Goal: Check status: Check status

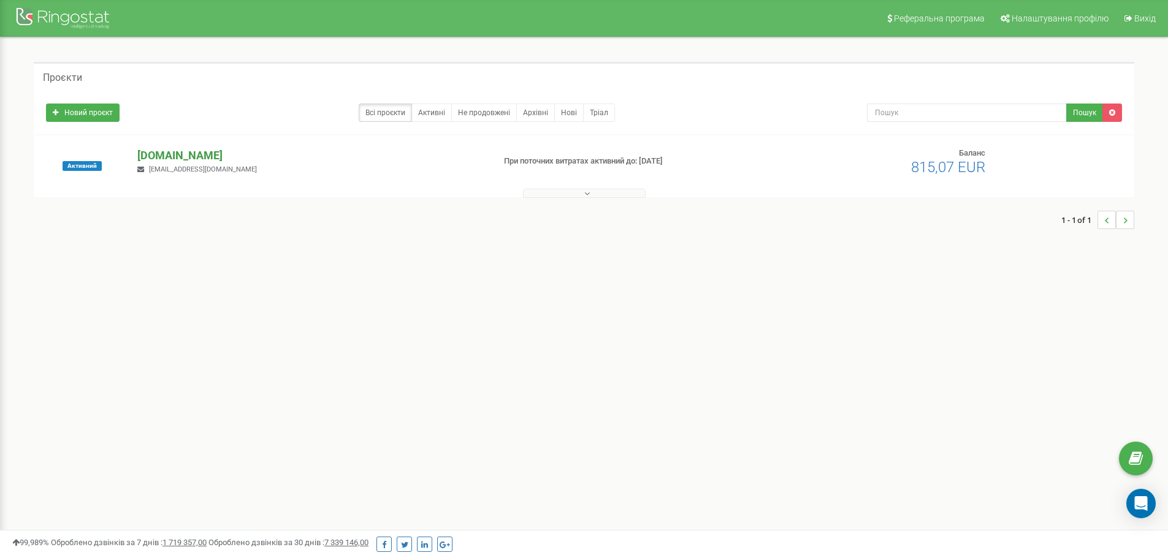
click at [169, 159] on p "[DOMAIN_NAME]" at bounding box center [310, 156] width 346 height 16
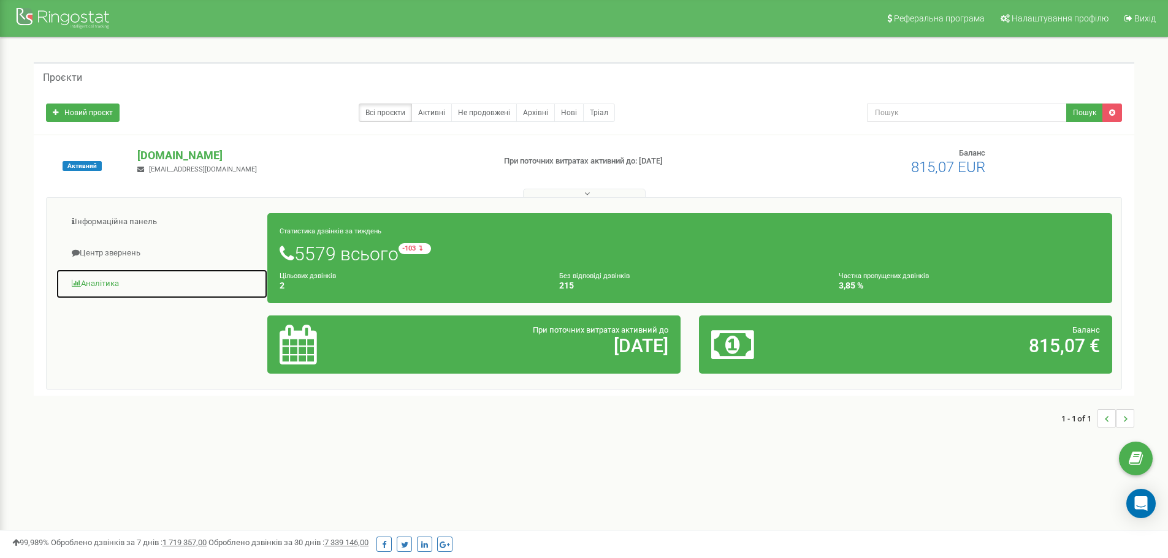
click at [120, 278] on link "Аналiтика" at bounding box center [162, 284] width 212 height 30
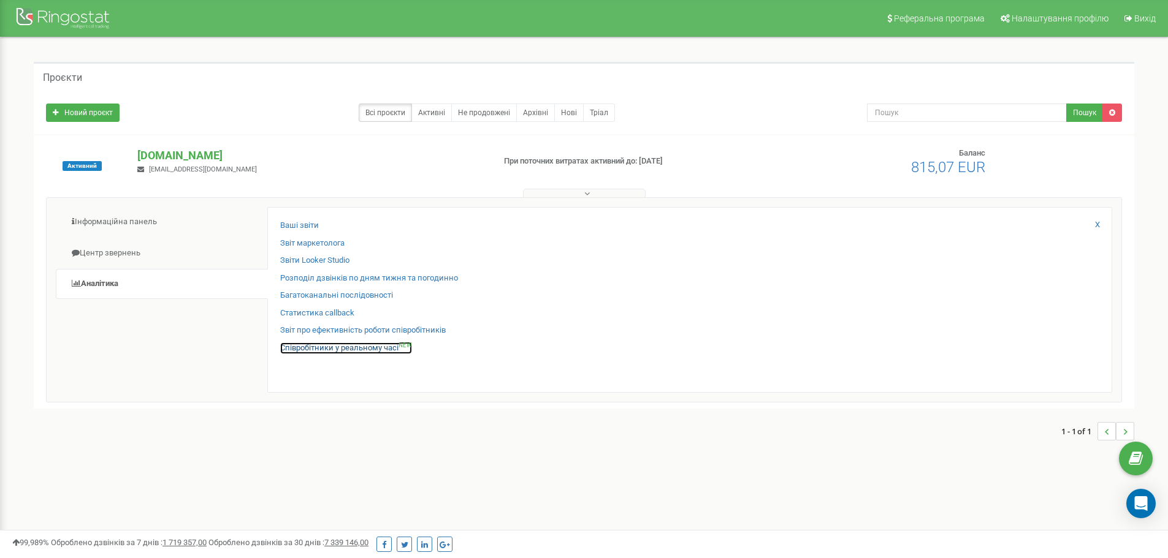
click at [362, 353] on link "Співробітники у реальному часі NEW" at bounding box center [346, 349] width 132 height 12
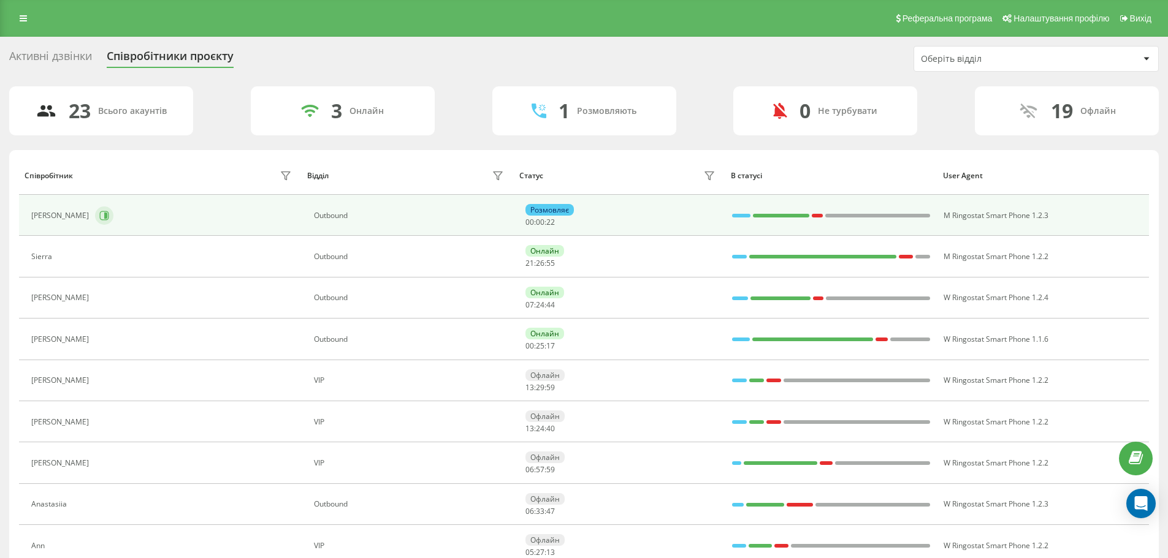
click at [95, 221] on button at bounding box center [104, 216] width 18 height 18
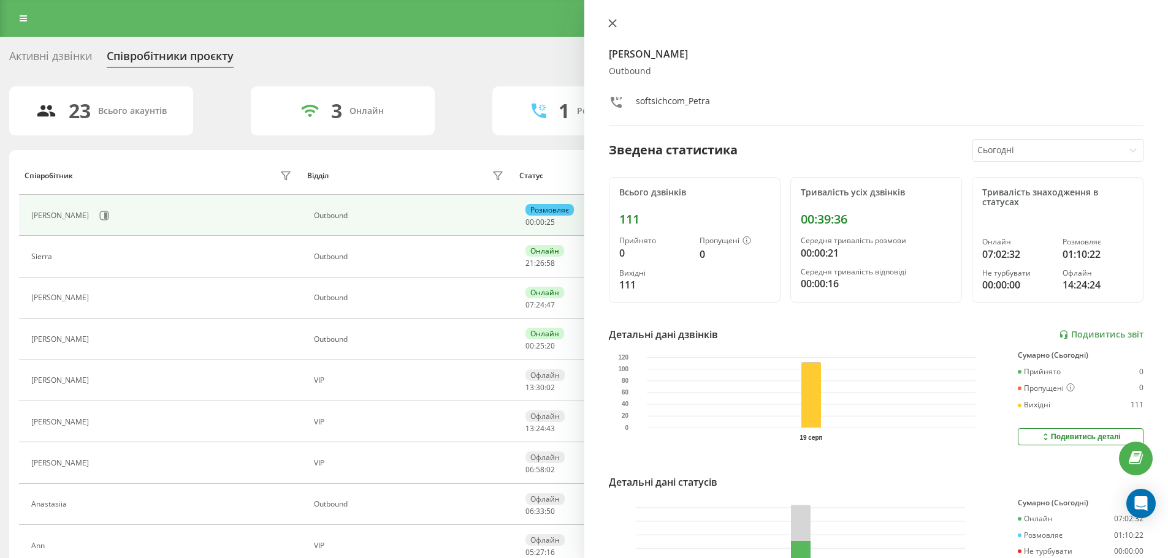
click at [614, 23] on icon at bounding box center [612, 23] width 9 height 9
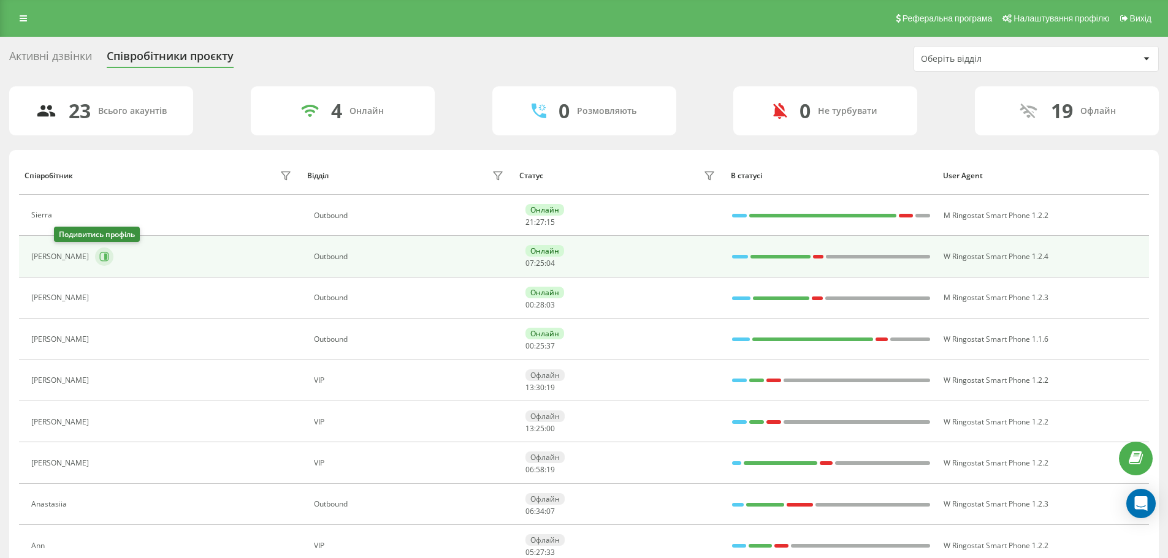
click at [104, 254] on icon at bounding box center [105, 257] width 3 height 6
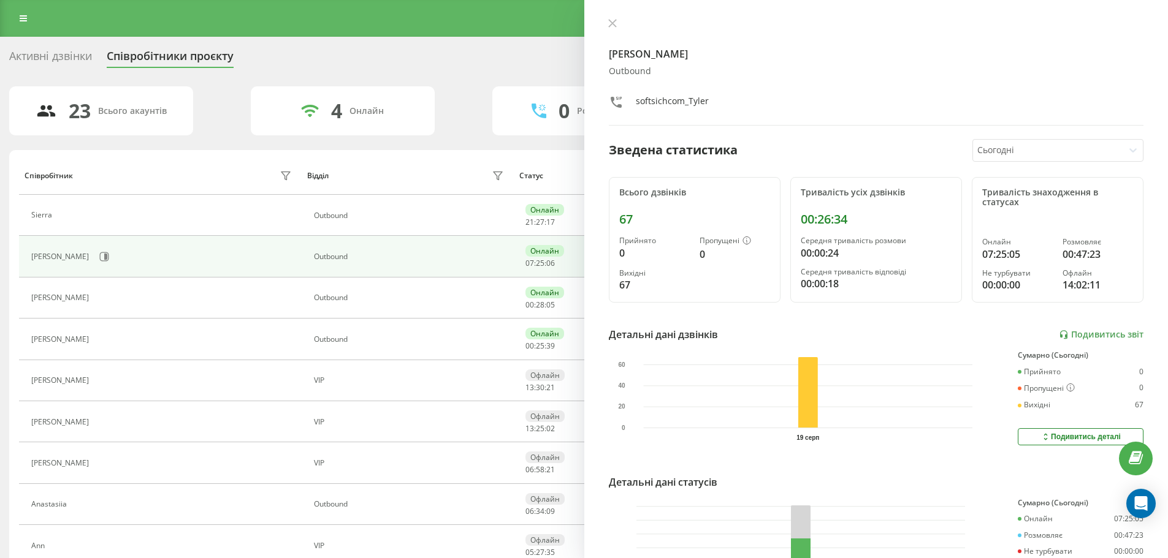
click at [610, 23] on icon at bounding box center [612, 23] width 9 height 9
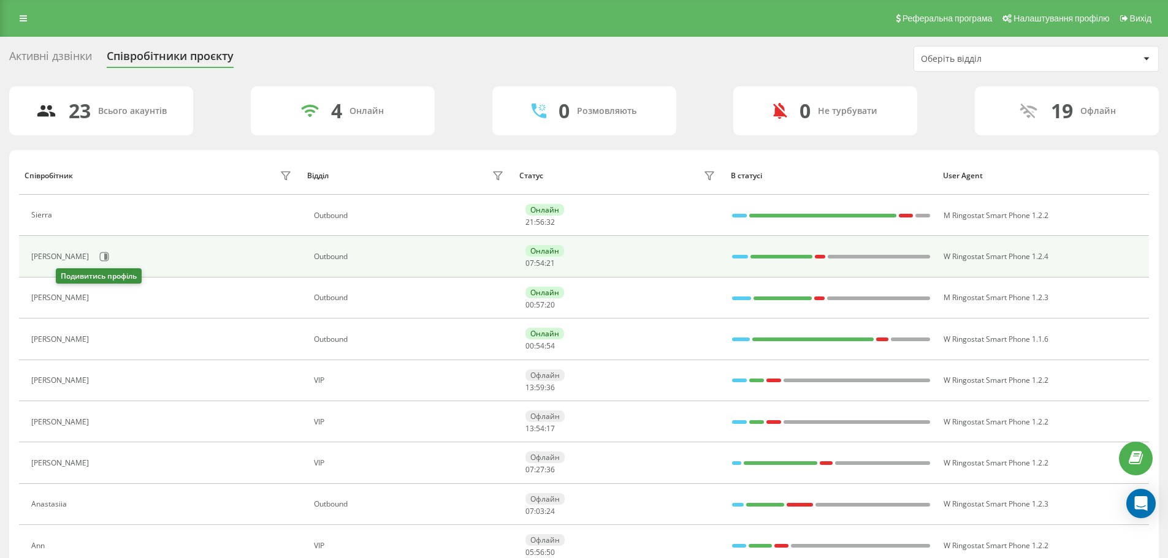
click at [64, 266] on div "[PERSON_NAME]" at bounding box center [163, 256] width 264 height 21
click at [99, 254] on icon at bounding box center [104, 257] width 10 height 10
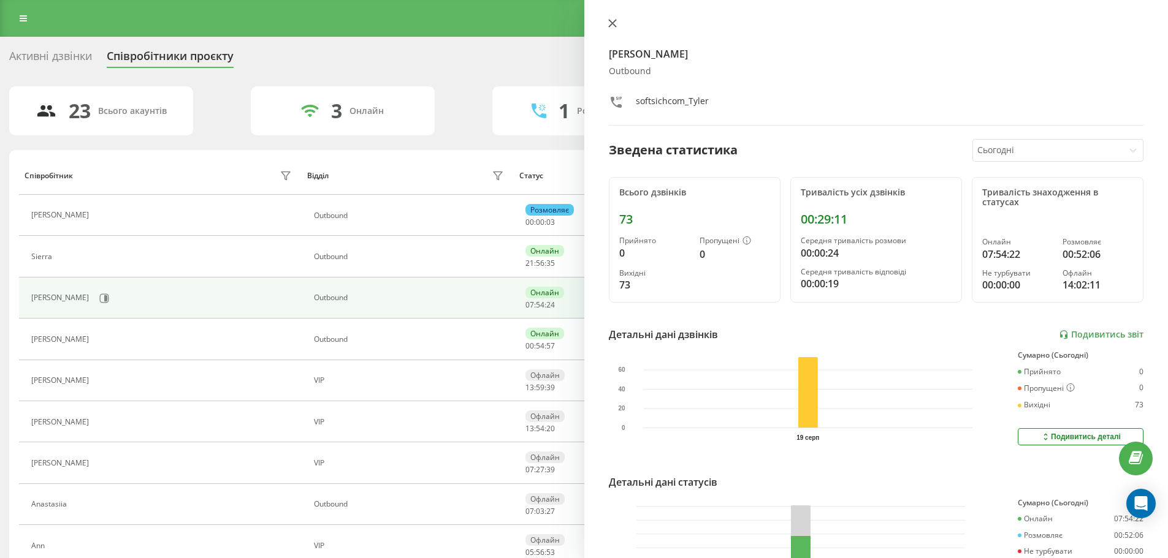
click at [606, 22] on button at bounding box center [612, 24] width 16 height 12
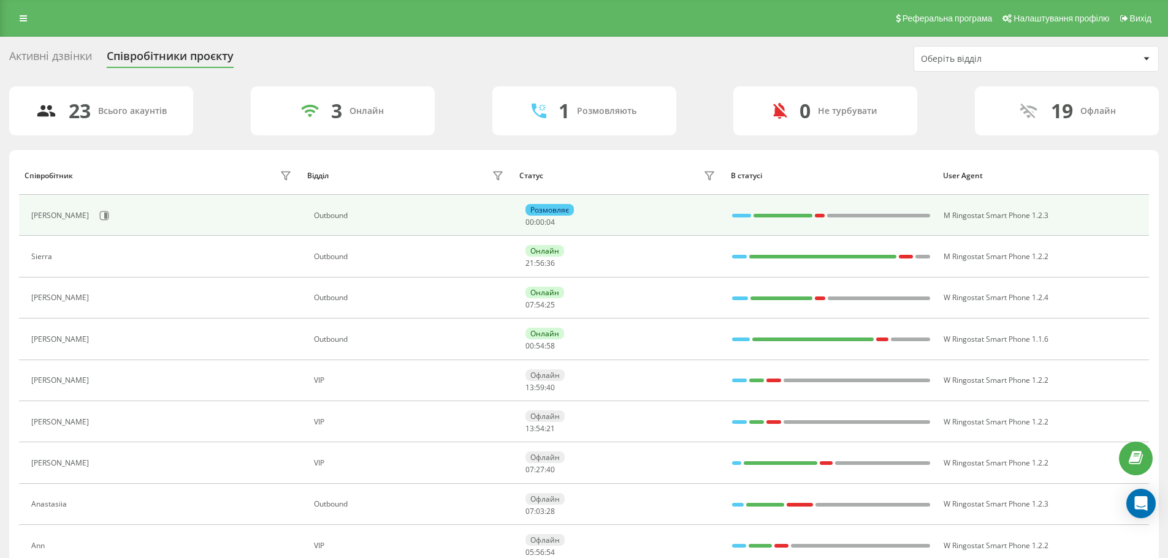
click at [74, 215] on div "[PERSON_NAME]" at bounding box center [163, 215] width 264 height 21
click at [104, 215] on icon at bounding box center [105, 216] width 3 height 6
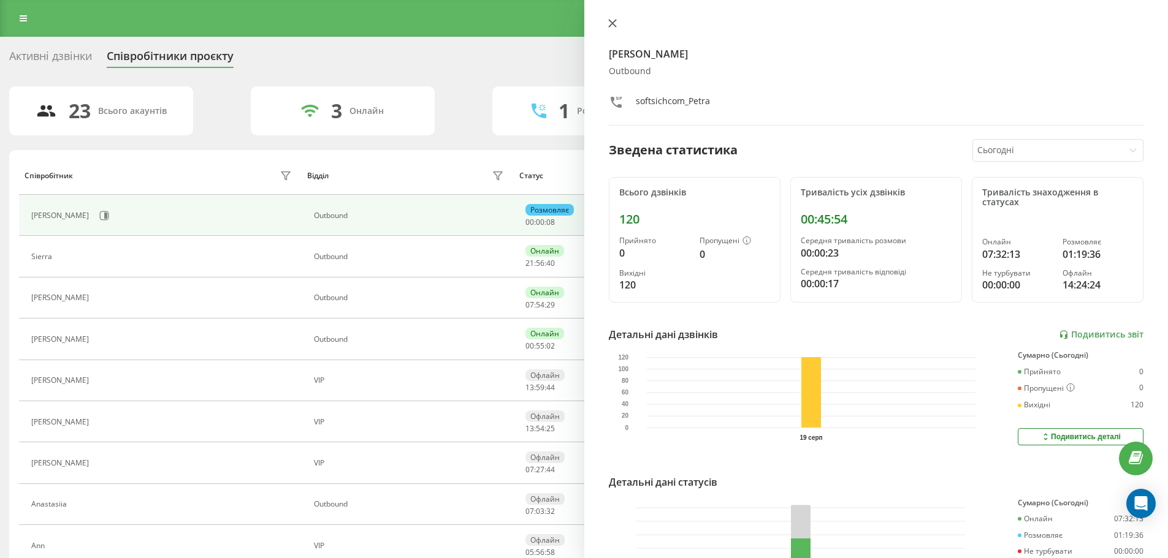
click at [616, 26] on icon at bounding box center [612, 23] width 9 height 9
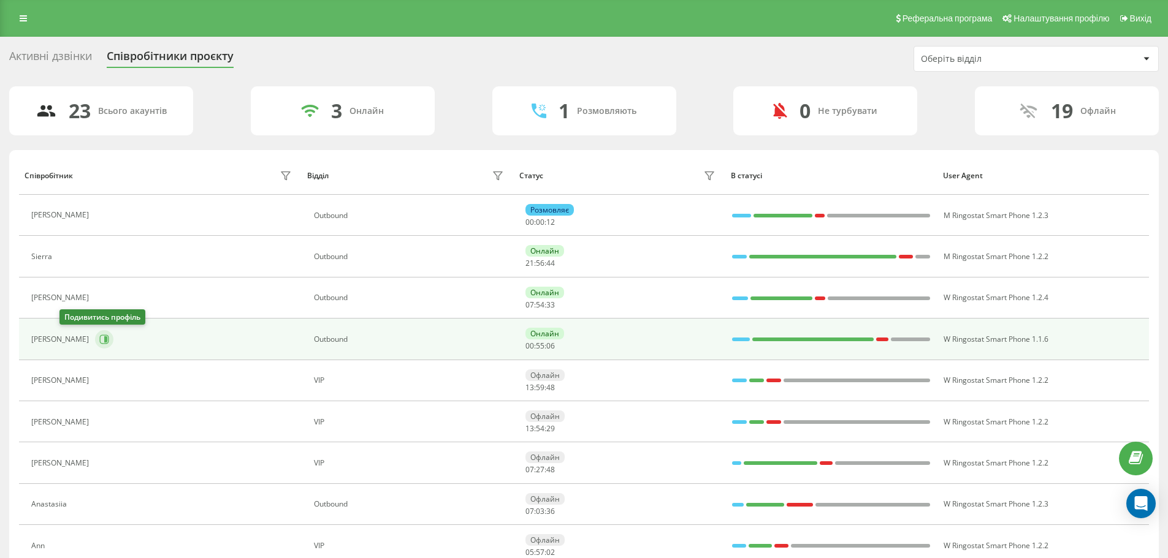
click at [99, 341] on icon at bounding box center [104, 340] width 10 height 10
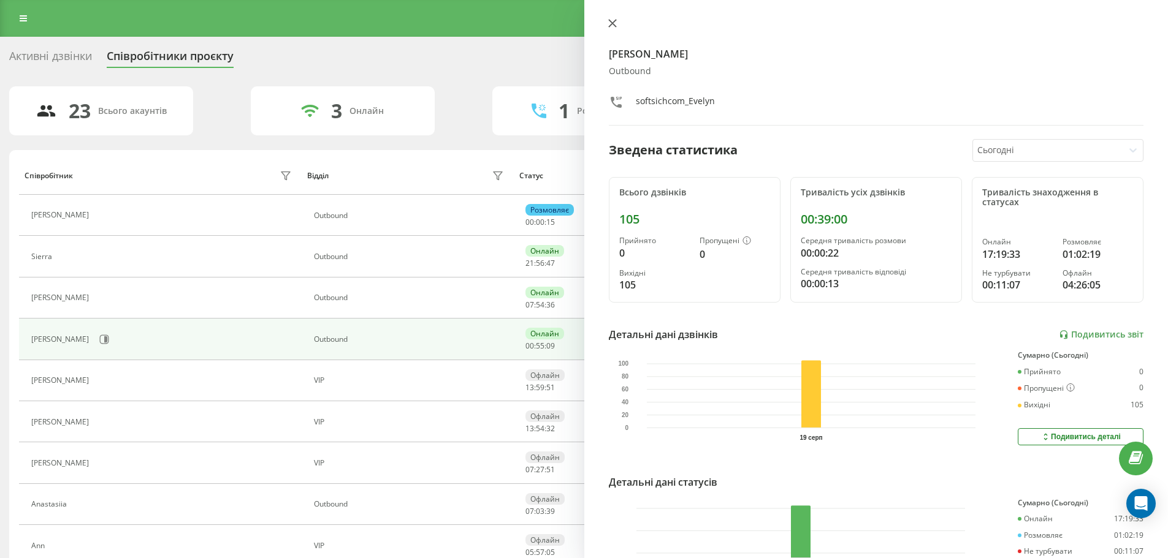
click at [612, 23] on icon at bounding box center [611, 23] width 7 height 7
